Goal: Navigation & Orientation: Find specific page/section

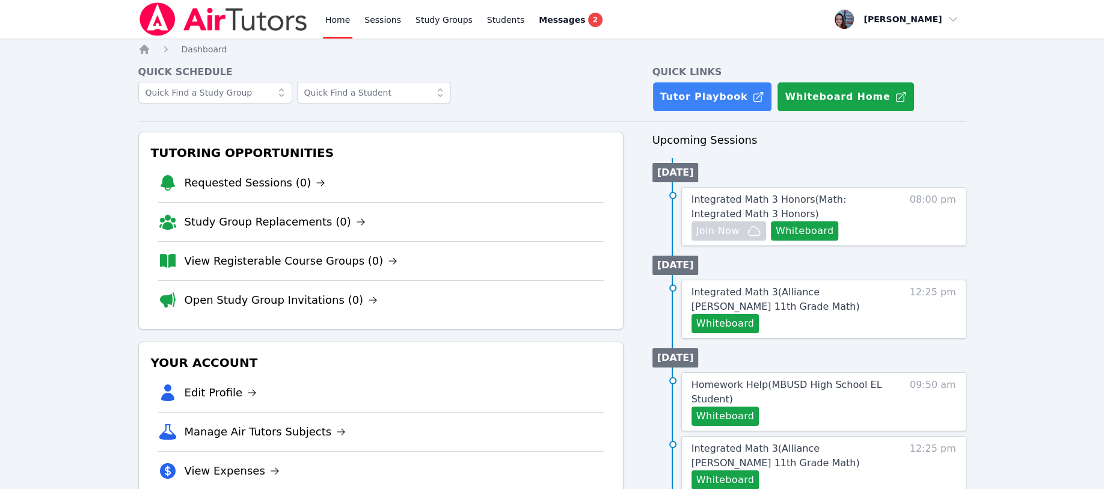
click at [417, 20] on link "Study Groups" at bounding box center [444, 19] width 62 height 38
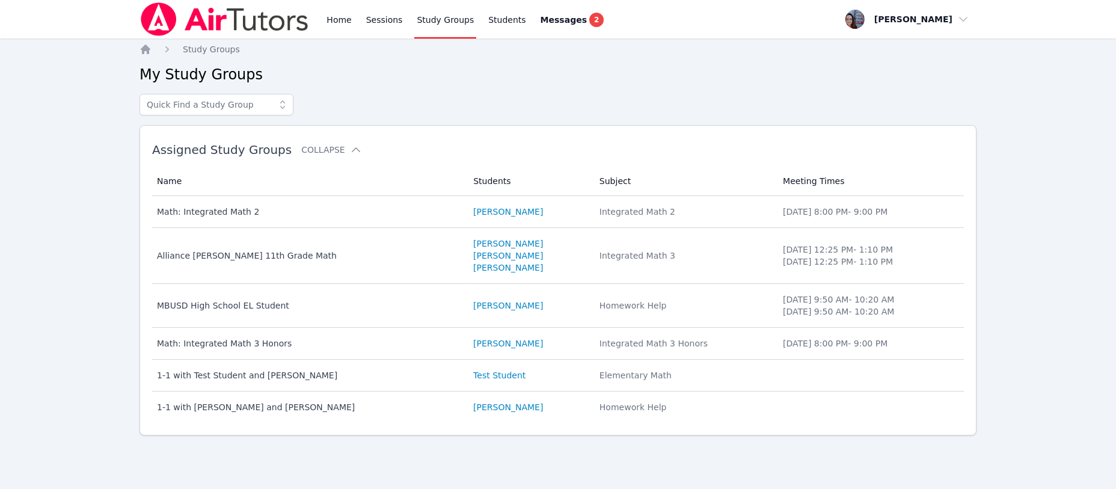
click at [240, 253] on div "Alliance McKinzie 11th Grade Math" at bounding box center [308, 256] width 302 height 12
click at [209, 304] on div "MBUSD High School EL Student" at bounding box center [308, 305] width 302 height 12
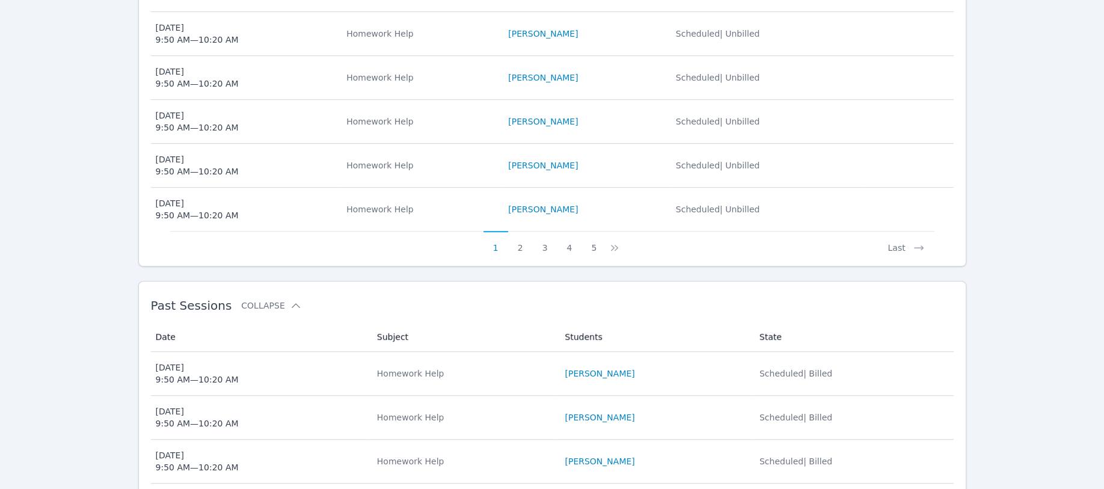
scroll to position [696, 0]
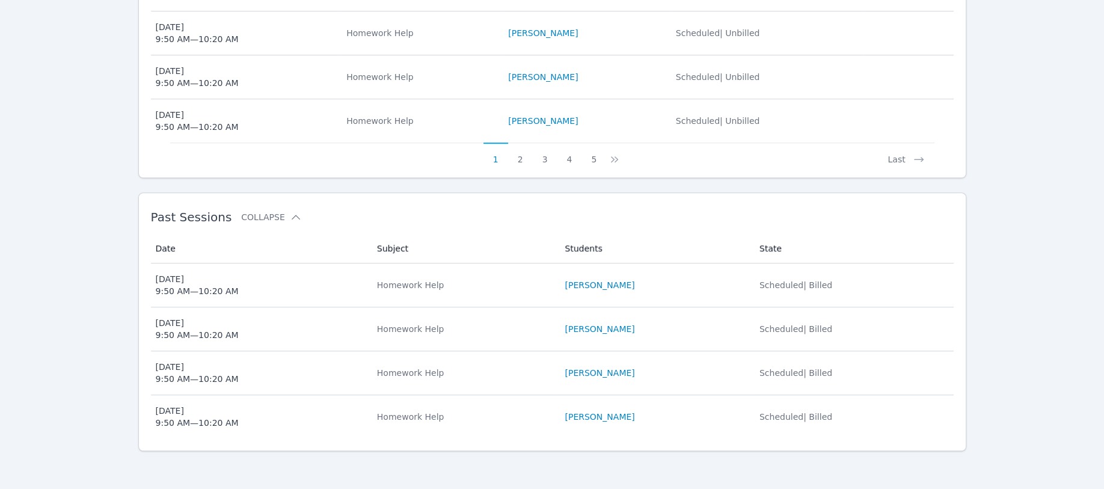
click at [591, 155] on button "5" at bounding box center [593, 153] width 25 height 23
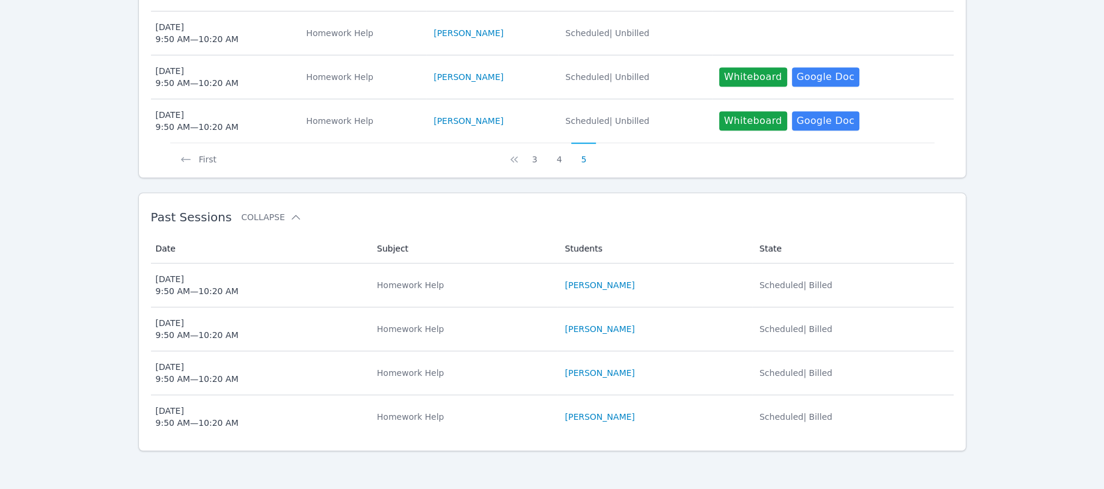
click at [588, 158] on button "5" at bounding box center [583, 153] width 25 height 23
click at [583, 156] on button "5" at bounding box center [583, 153] width 25 height 23
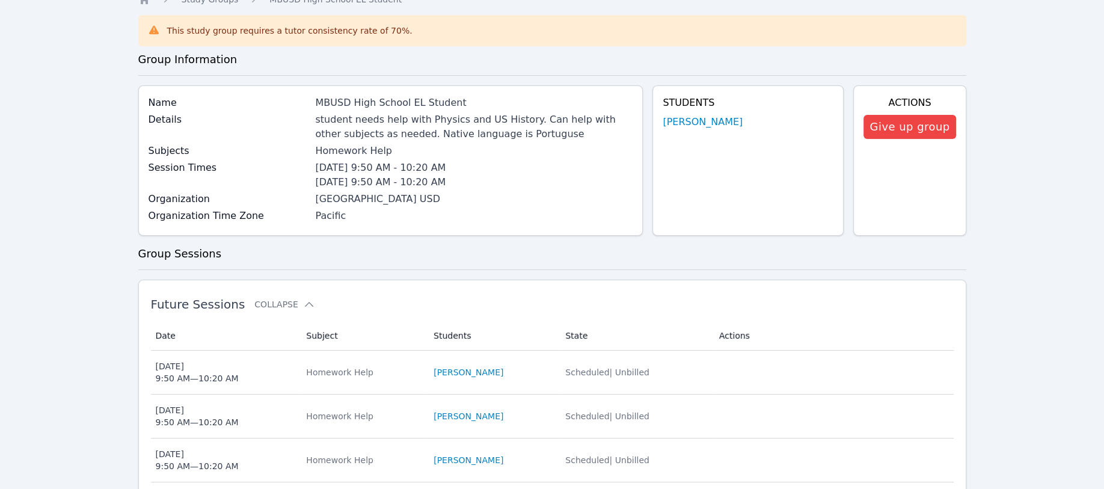
scroll to position [0, 0]
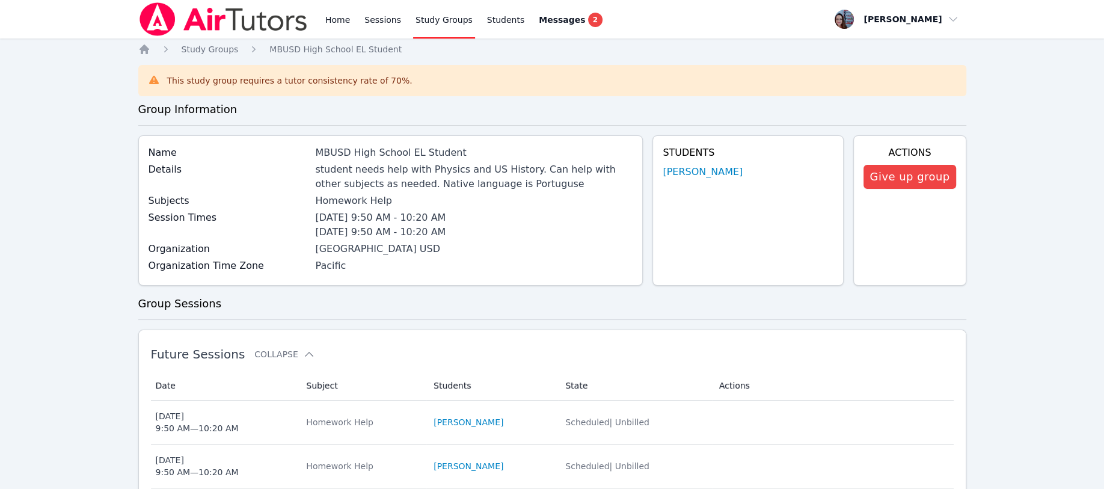
click at [331, 17] on link "Home" at bounding box center [337, 19] width 29 height 38
